Goal: Information Seeking & Learning: Find specific fact

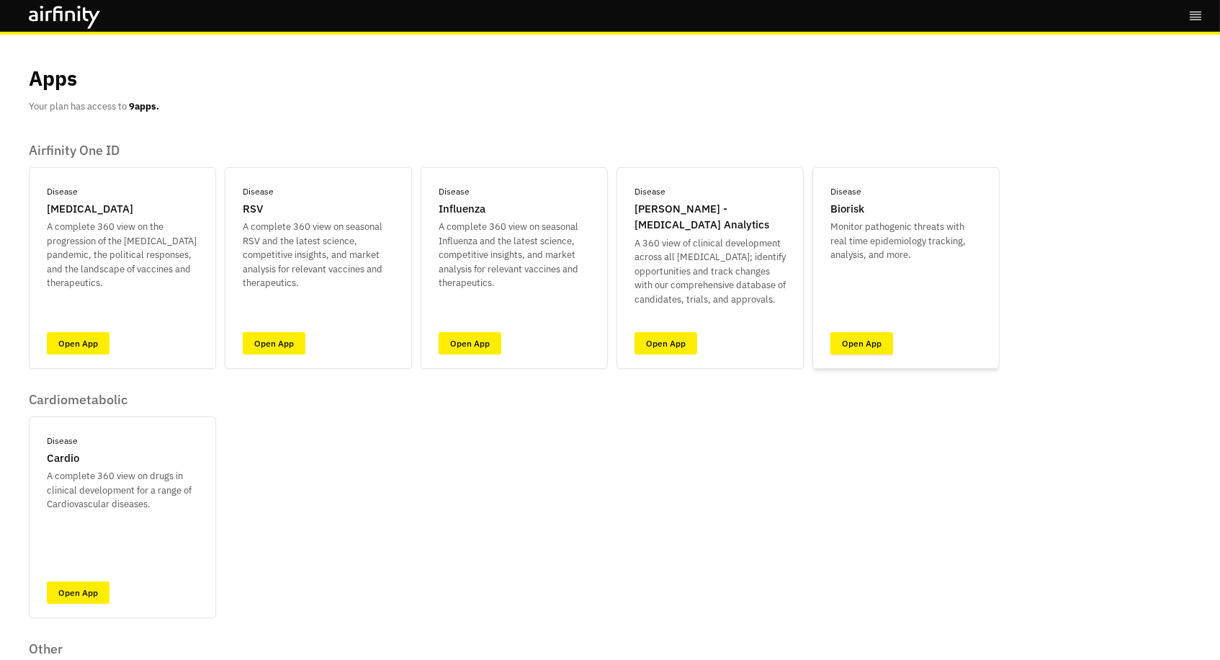
click at [864, 343] on link "Open App" at bounding box center [862, 343] width 63 height 22
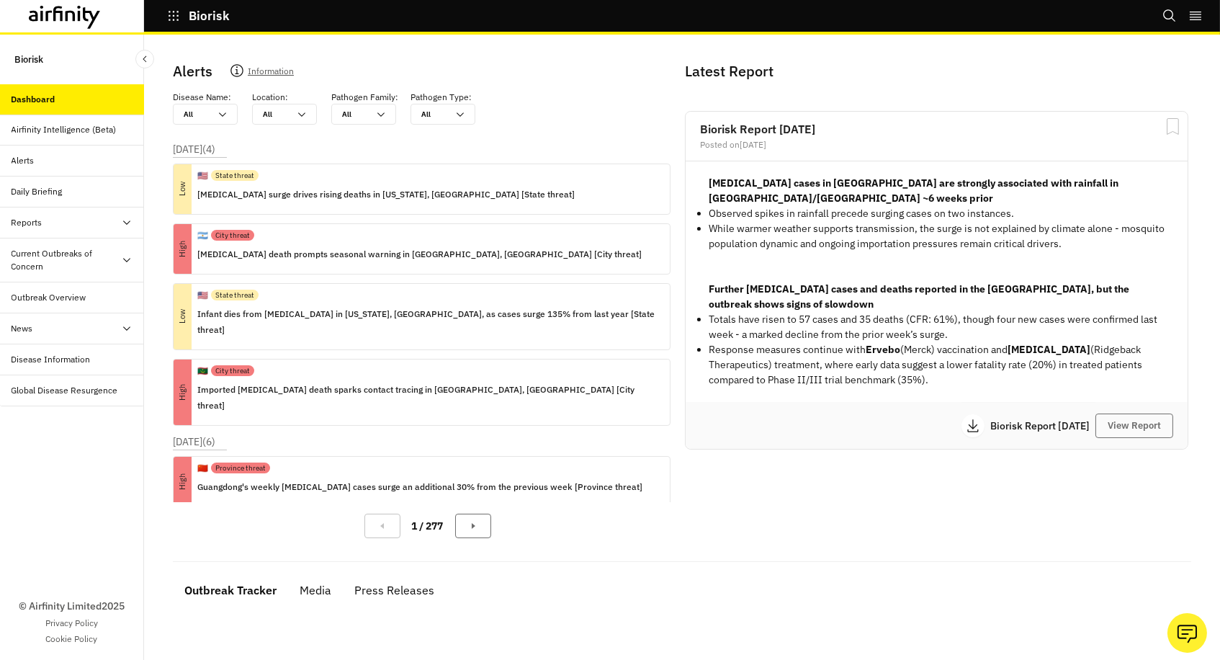
click at [210, 118] on div "All All" at bounding box center [195, 113] width 43 height 19
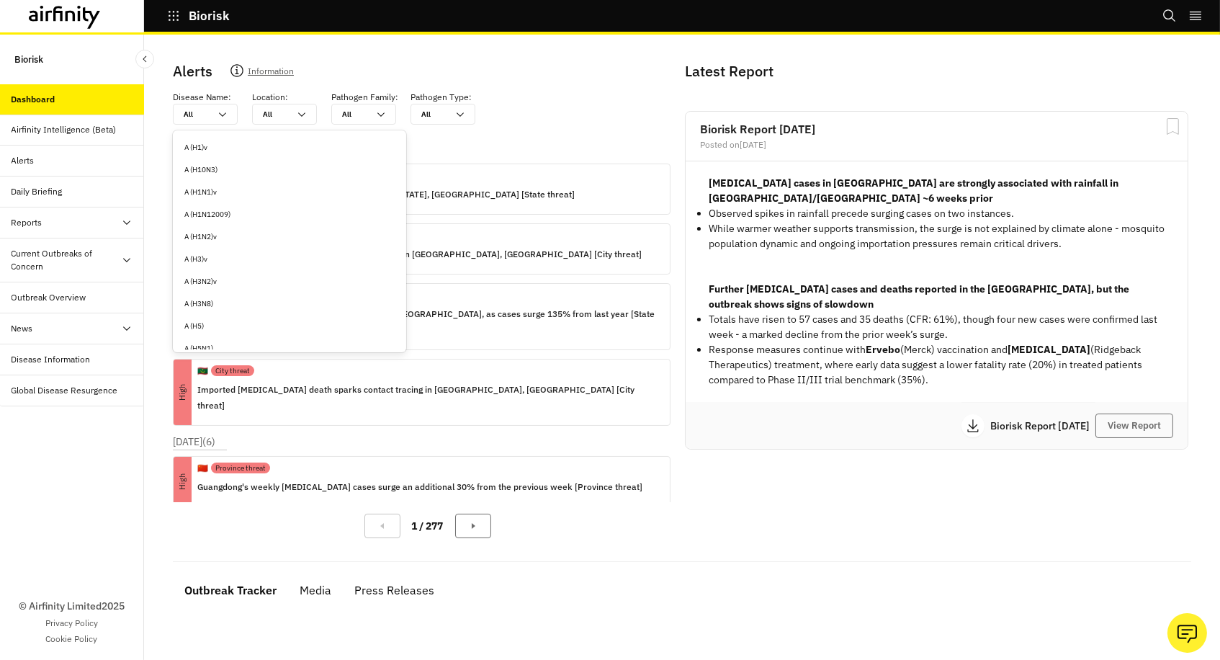
type input "l"
type input "ly"
type input "lym"
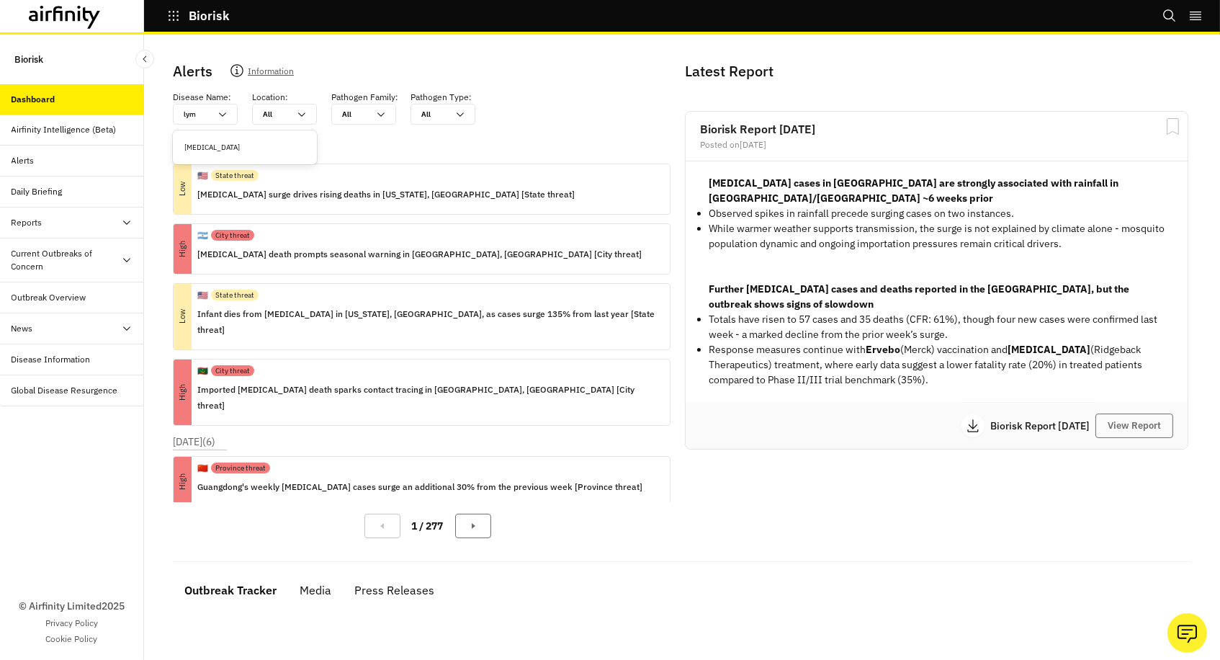
type input "lyme"
click at [222, 151] on div "[MEDICAL_DATA]" at bounding box center [244, 147] width 121 height 11
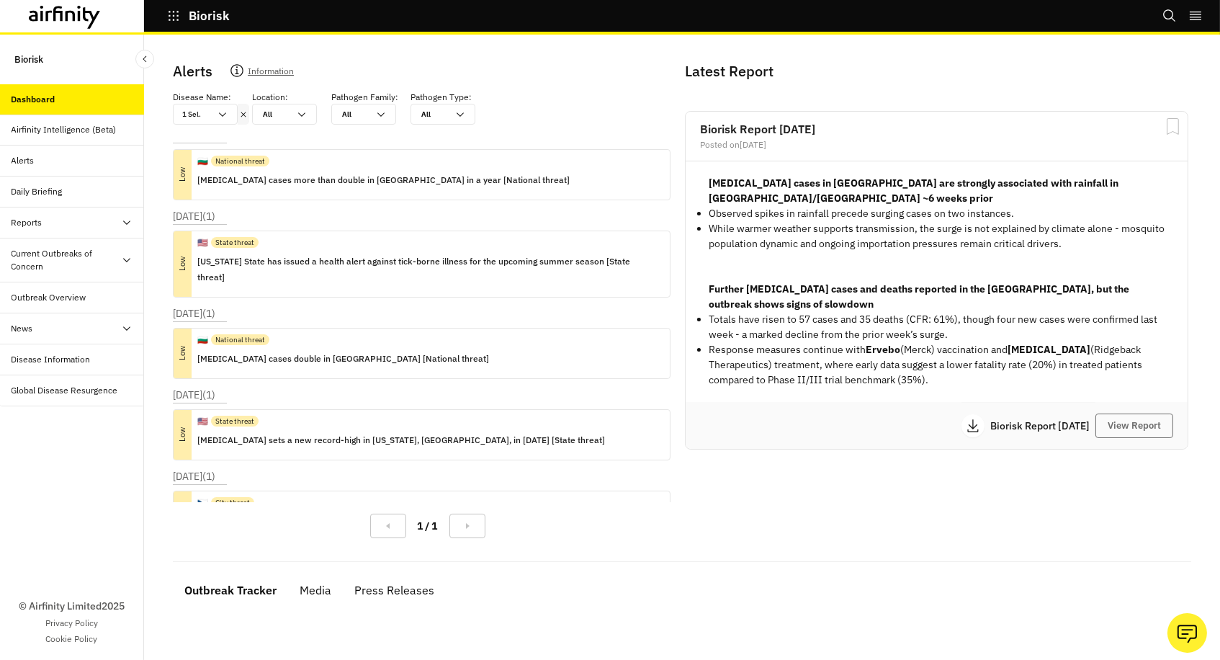
scroll to position [468, 0]
click at [466, 505] on div "1 / 1" at bounding box center [427, 526] width 509 height 48
click at [394, 514] on p "The number of tick-borne infections in the [GEOGRAPHIC_DATA] is at its highest …" at bounding box center [406, 522] width 418 height 16
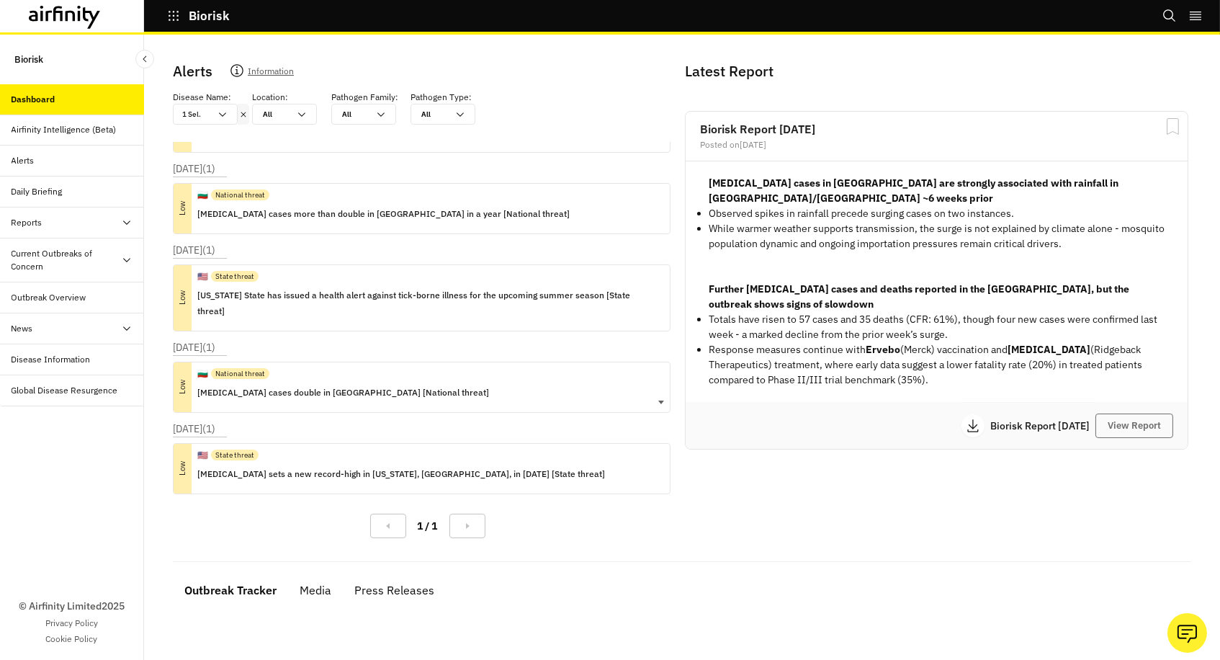
scroll to position [400, 0]
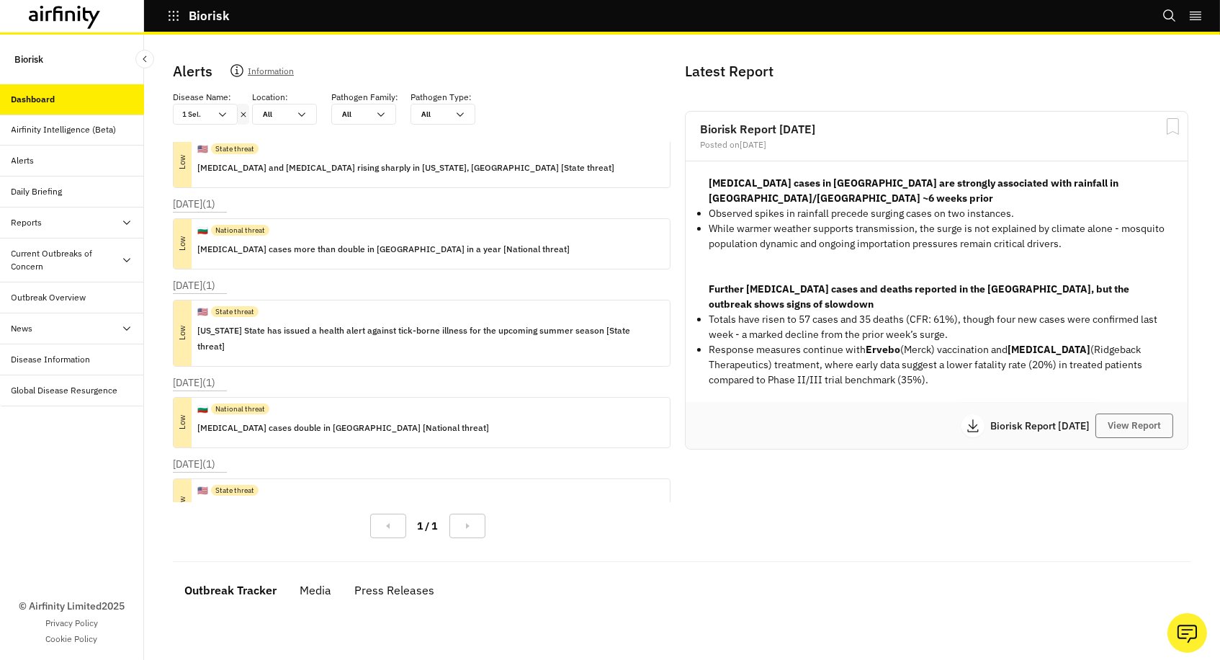
click at [1173, 14] on icon "Search" at bounding box center [1170, 16] width 14 height 14
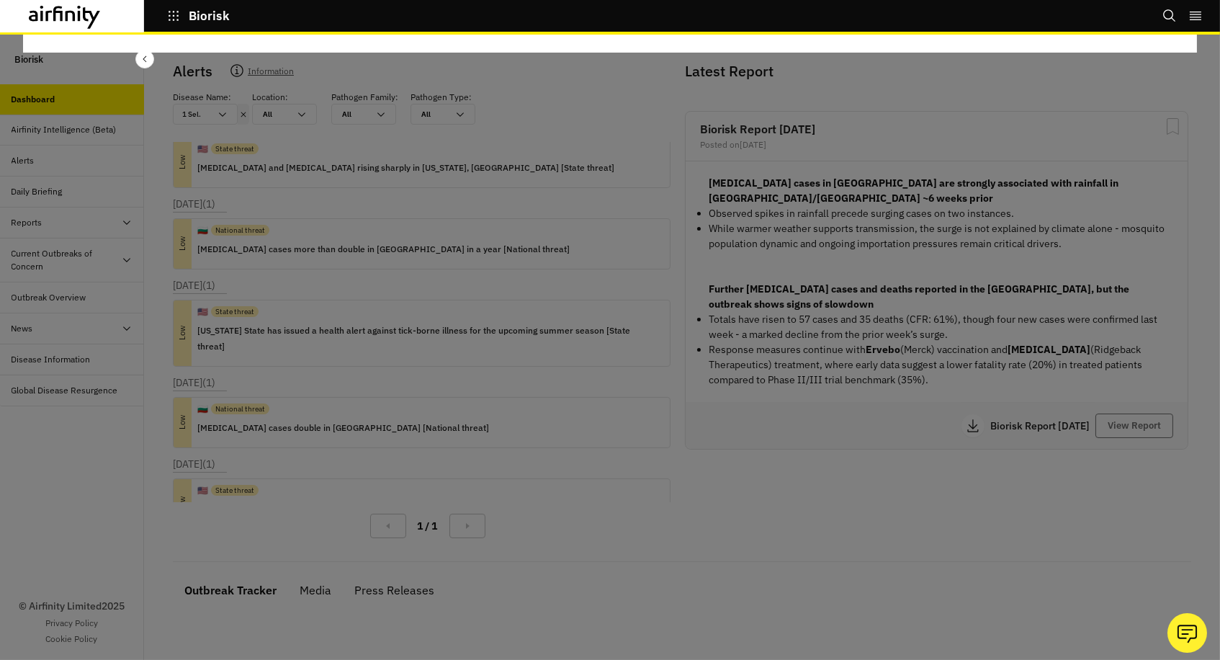
scroll to position [0, 0]
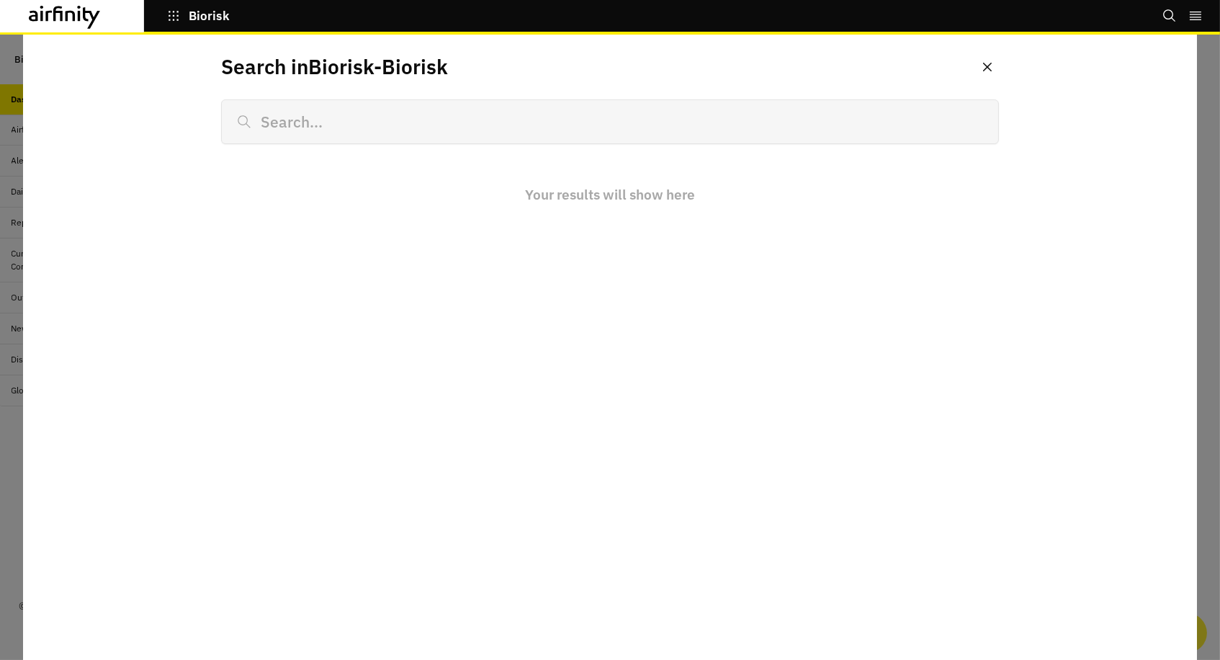
type input "l"
type input "Lyme diseas"
